Goal: Task Accomplishment & Management: Manage account settings

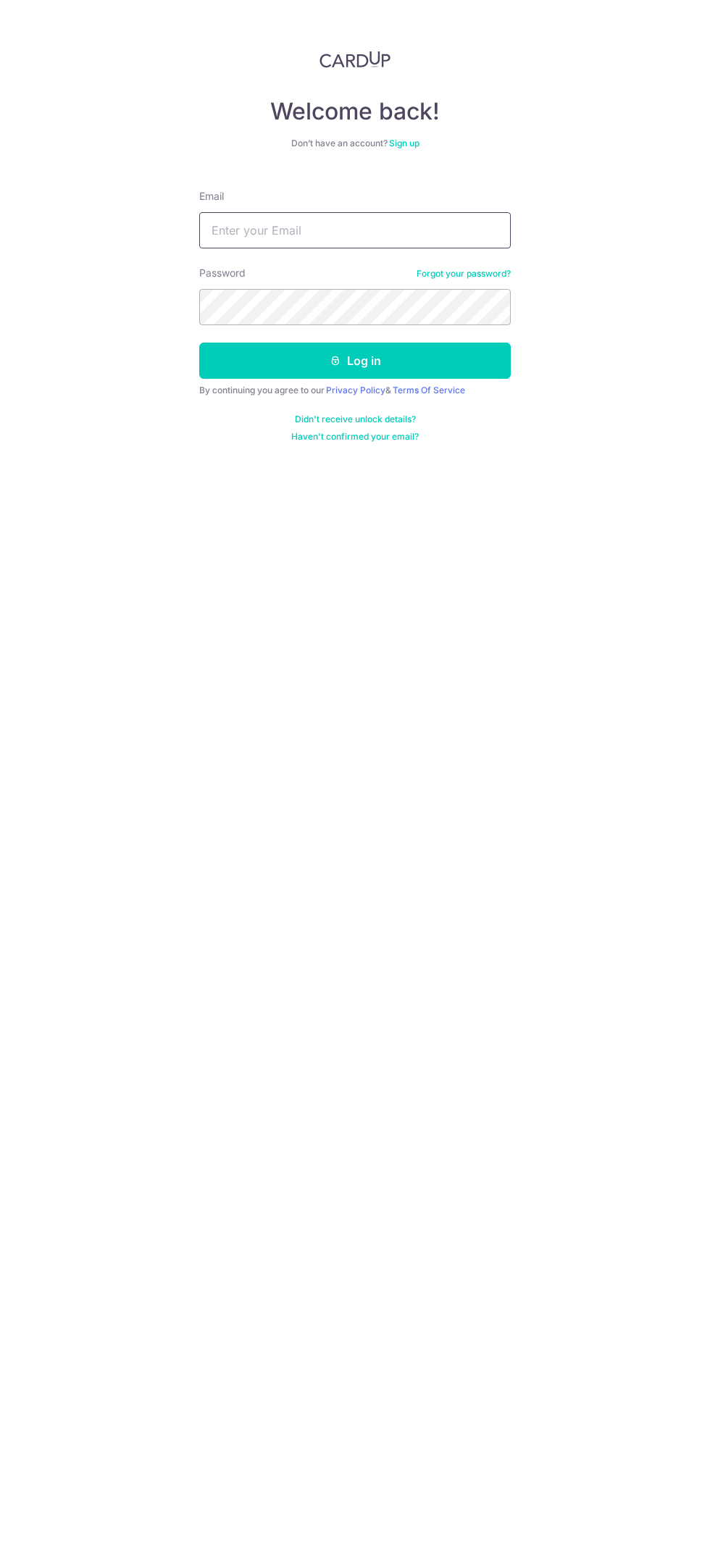
click at [235, 223] on input "Email" at bounding box center [355, 230] width 311 height 36
type input "[EMAIL_ADDRESS][DOMAIN_NAME]"
click at [199, 343] on button "Log in" at bounding box center [355, 361] width 311 height 36
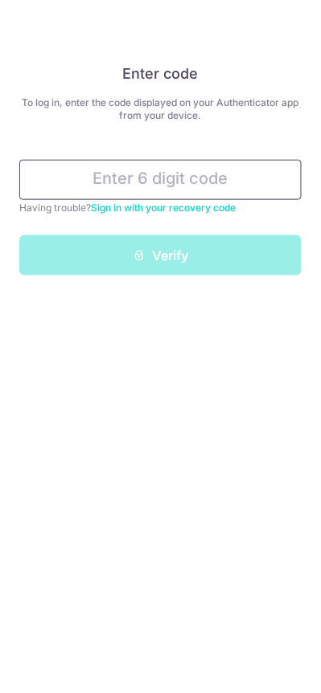
click at [112, 174] on input "text" at bounding box center [160, 180] width 282 height 40
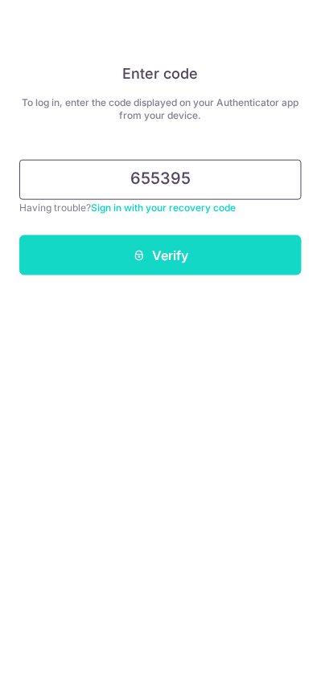
type input "655395"
click at [75, 253] on button "Verify" at bounding box center [160, 255] width 282 height 40
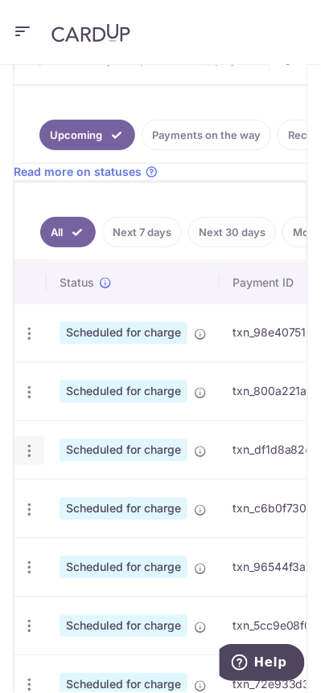
click at [26, 455] on icon "button" at bounding box center [29, 451] width 17 height 17
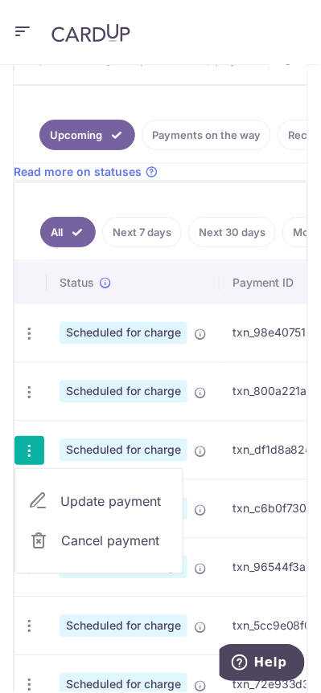
click at [123, 501] on span "Update payment" at bounding box center [114, 501] width 109 height 19
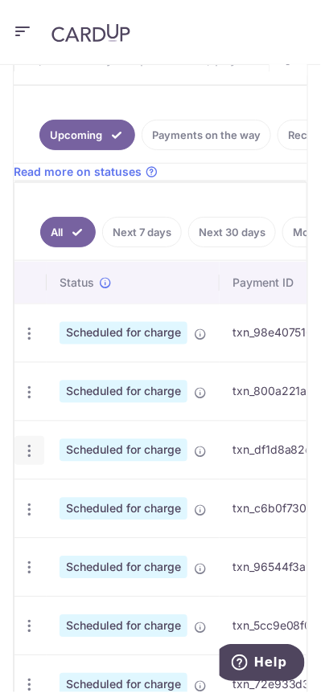
radio input "true"
type input "872.00"
type input "[DATE]"
type input "[PERSON_NAME] [PERSON_NAME] E240443 97596755"
type input "REC185"
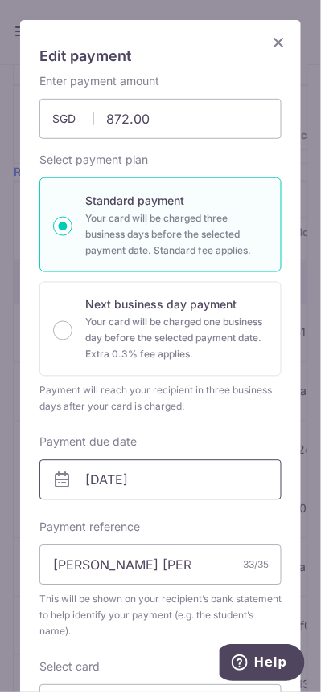
click at [222, 476] on input "[DATE]" at bounding box center [160, 480] width 242 height 40
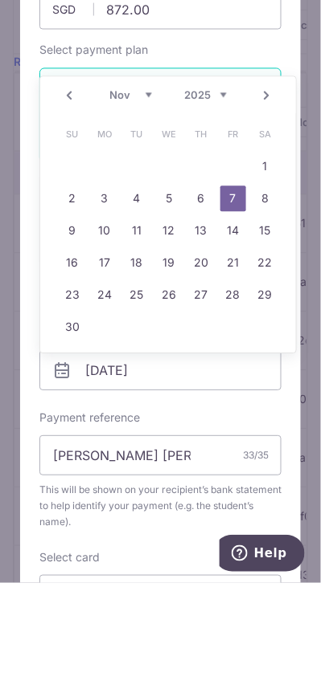
click at [67, 211] on link "Prev" at bounding box center [68, 205] width 19 height 19
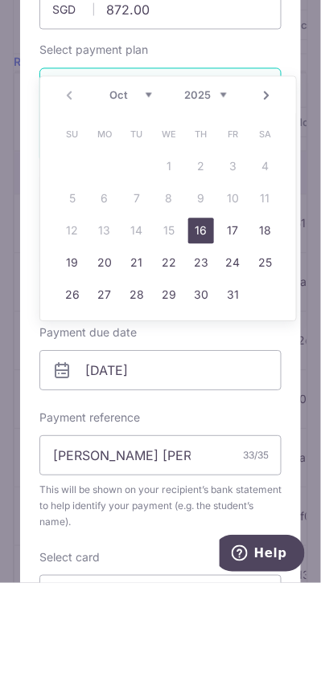
click at [74, 373] on link "19" at bounding box center [72, 373] width 26 height 26
type input "[DATE]"
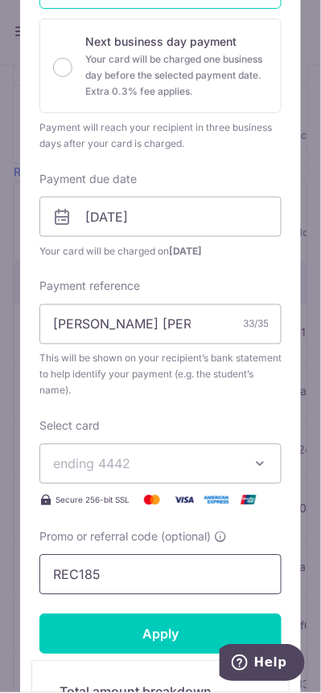
click at [165, 570] on input "REC185" at bounding box center [160, 575] width 242 height 40
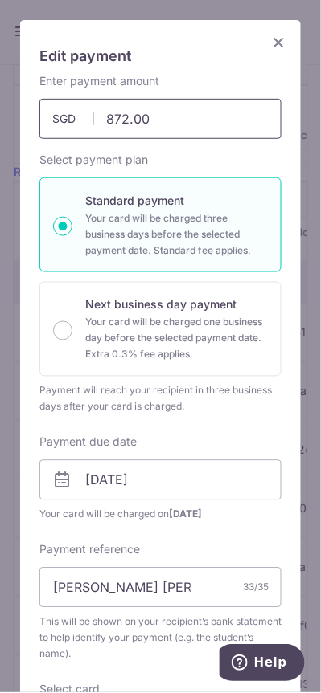
click at [131, 122] on input "872.00" at bounding box center [160, 119] width 242 height 40
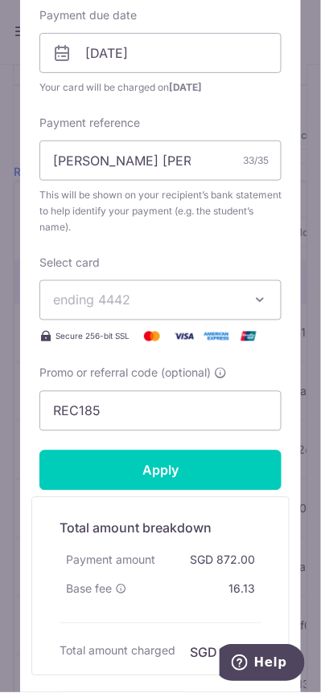
scroll to position [455, 0]
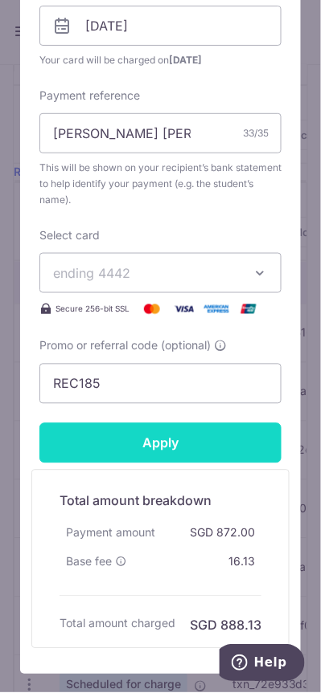
type input "994.08"
click at [225, 442] on input "Apply" at bounding box center [160, 443] width 242 height 40
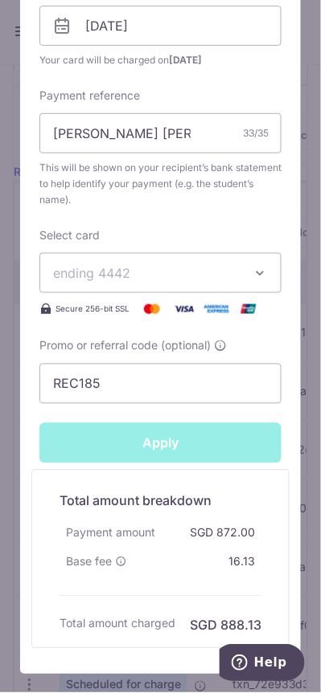
type input "Successfully Applied"
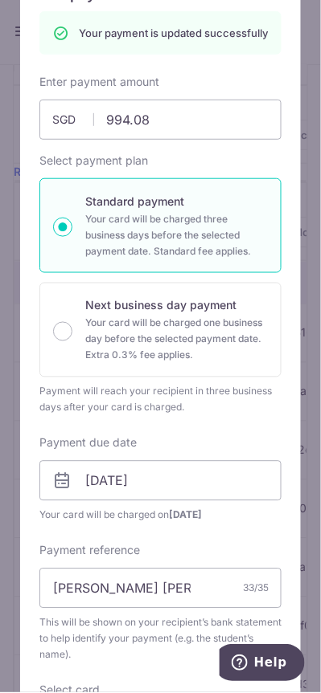
scroll to position [0, 0]
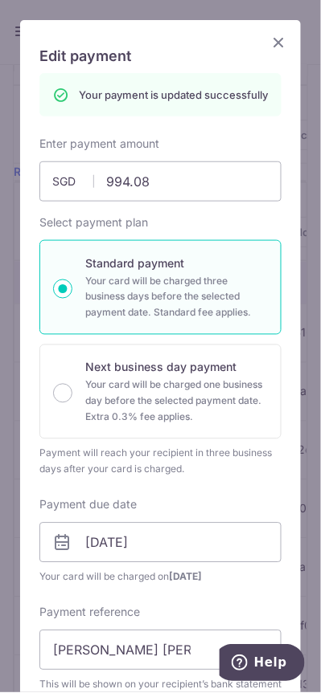
click at [310, 472] on div "Edit payment By clicking apply, you will make changes to all payments to Berrie…" at bounding box center [160, 346] width 321 height 693
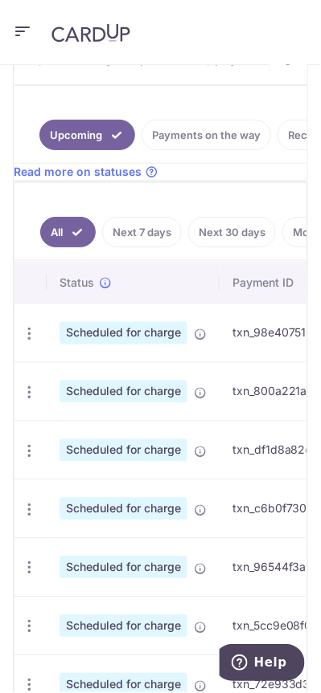
scroll to position [0, 87]
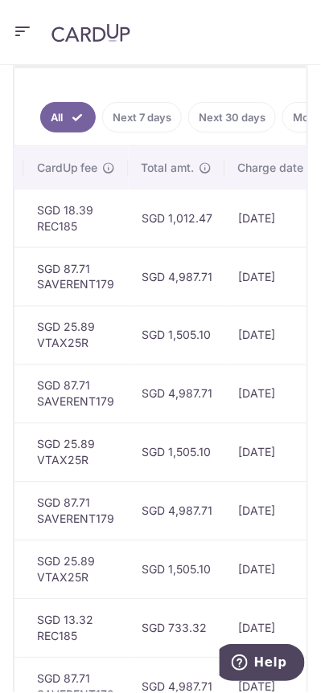
scroll to position [0, 785]
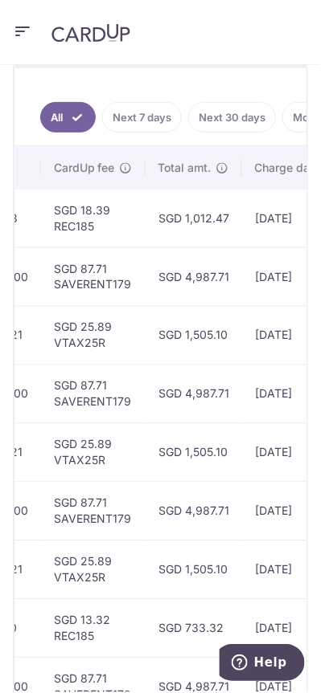
click at [138, 572] on td "SGD 25.89 VTAX25R" at bounding box center [93, 570] width 104 height 59
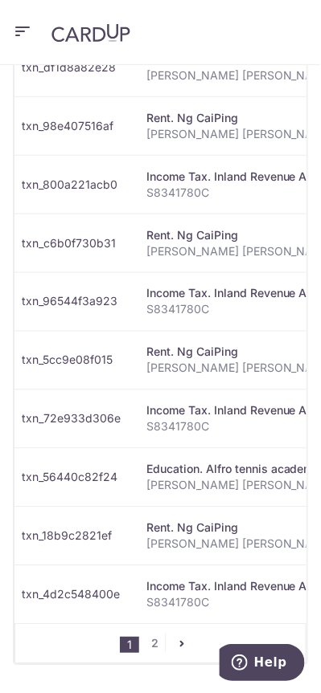
scroll to position [735, 0]
click at [149, 646] on link "2" at bounding box center [154, 644] width 19 height 19
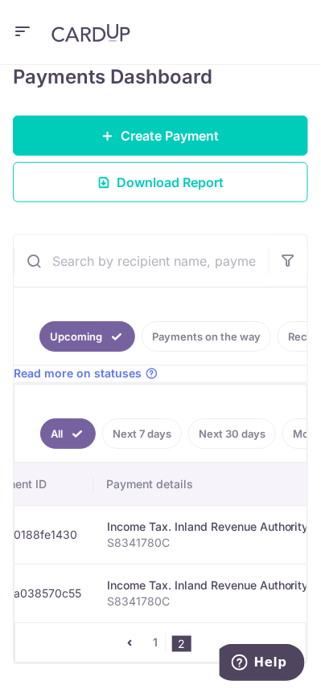
scroll to position [0, 250]
click at [155, 640] on link "1" at bounding box center [154, 643] width 19 height 19
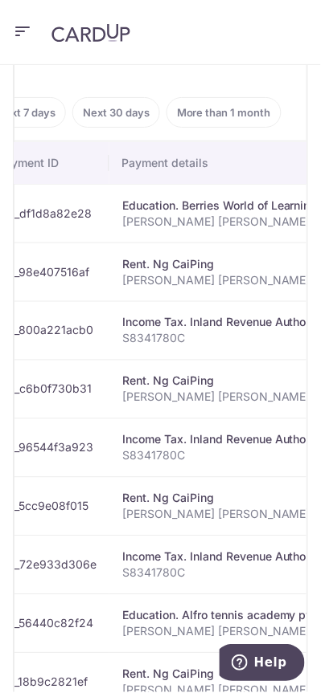
scroll to position [0, 135]
click at [183, 114] on link "More than 1 month" at bounding box center [204, 112] width 115 height 31
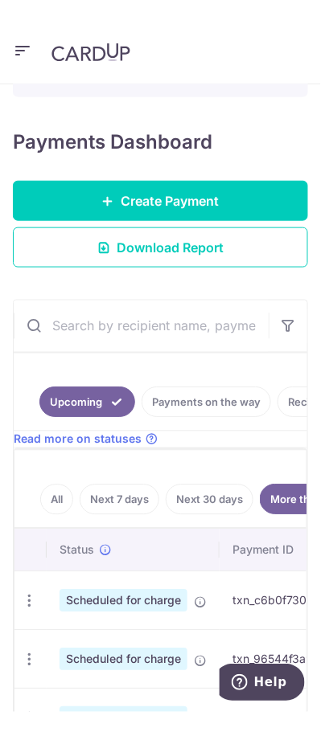
scroll to position [215, 0]
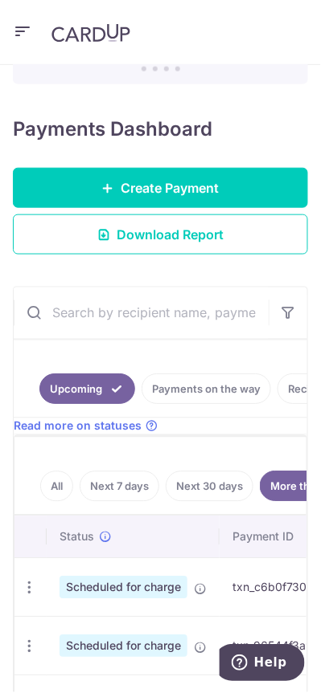
click at [83, 317] on input "text" at bounding box center [141, 313] width 255 height 51
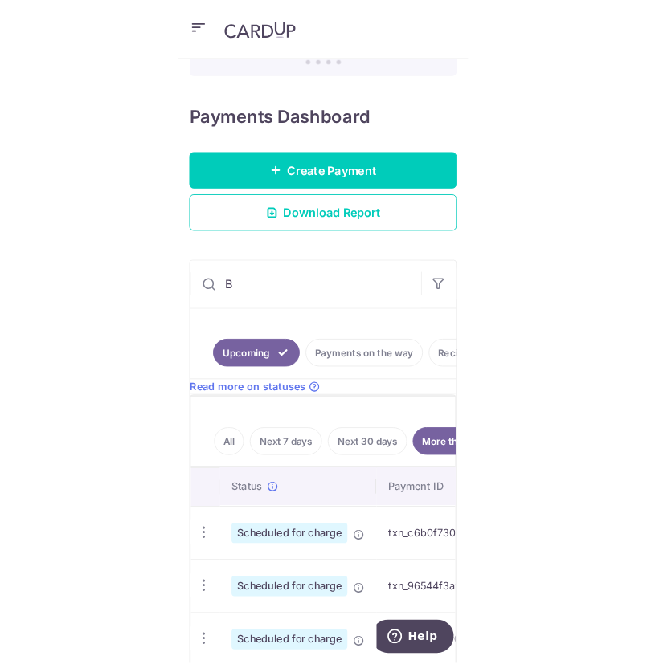
scroll to position [143, 0]
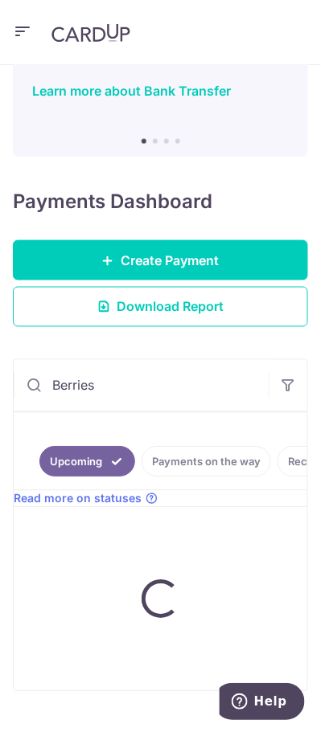
type input "Berries"
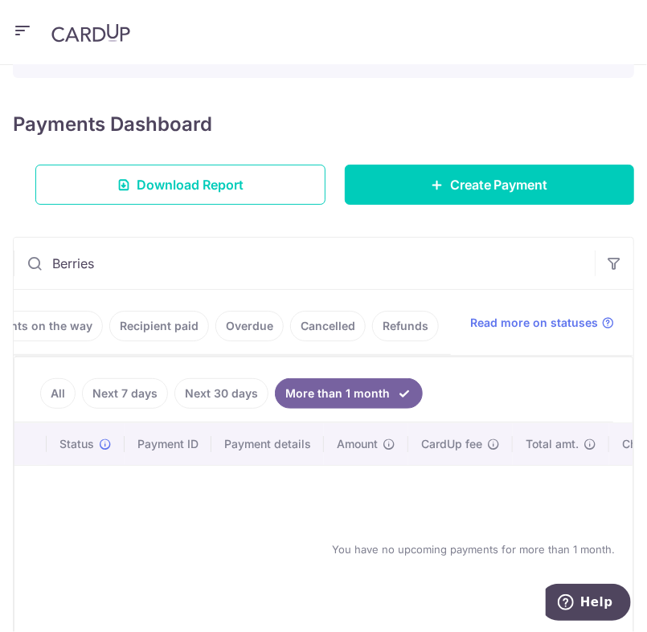
scroll to position [0, 0]
click at [299, 326] on link "Recipient paid" at bounding box center [342, 326] width 100 height 31
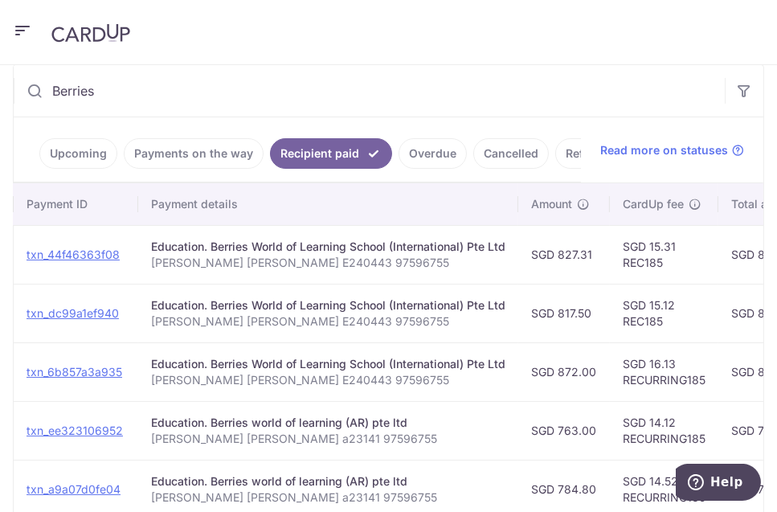
scroll to position [0, 164]
